Goal: Find specific page/section: Find specific page/section

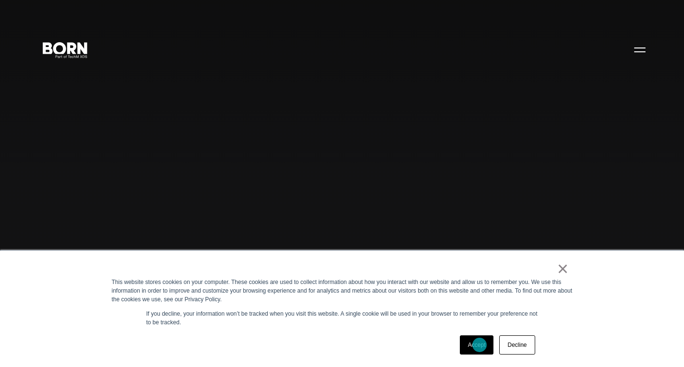
click at [480, 345] on link "Accept" at bounding box center [477, 345] width 34 height 19
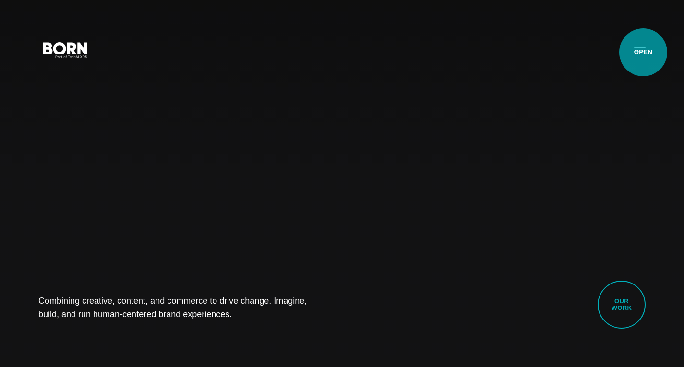
click at [643, 52] on button "Primary Menu" at bounding box center [640, 49] width 23 height 20
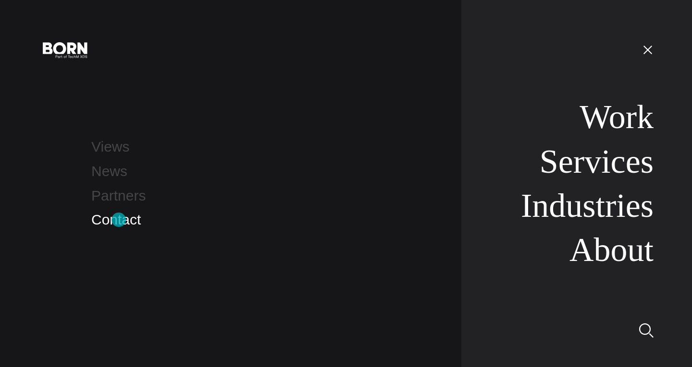
click at [119, 220] on link "Contact" at bounding box center [115, 220] width 49 height 16
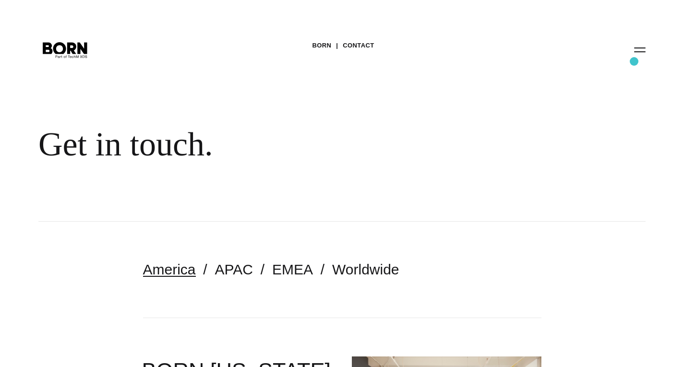
click at [636, 62] on div "BORN Contact Get in touch." at bounding box center [342, 111] width 684 height 222
click at [641, 44] on button "Primary Menu" at bounding box center [640, 49] width 23 height 20
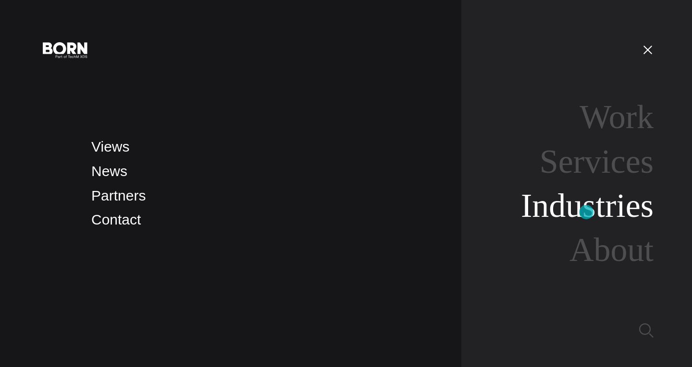
click at [586, 212] on link "Industries" at bounding box center [587, 205] width 133 height 37
